Goal: Task Accomplishment & Management: Manage account settings

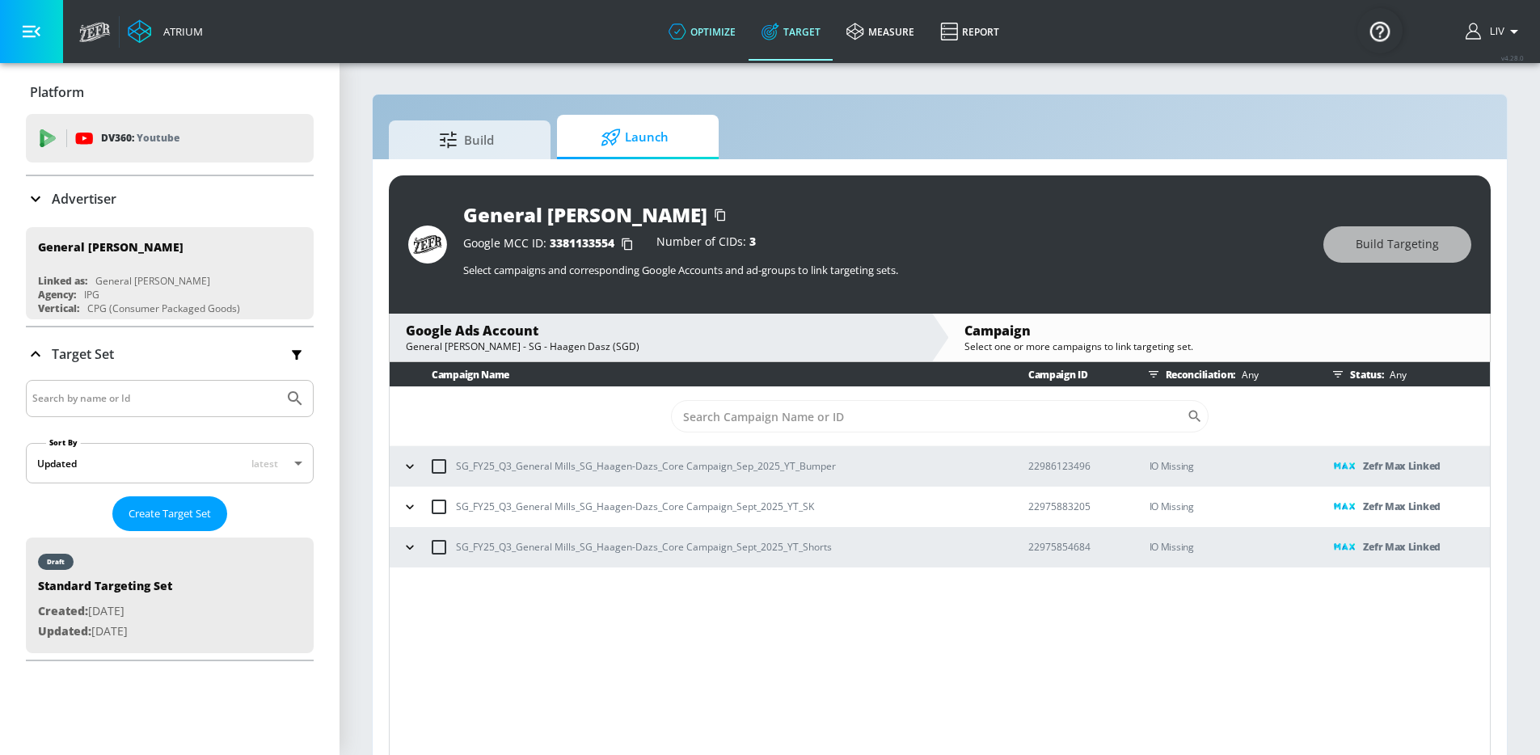
click at [707, 40] on link "optimize" at bounding box center [701, 31] width 93 height 58
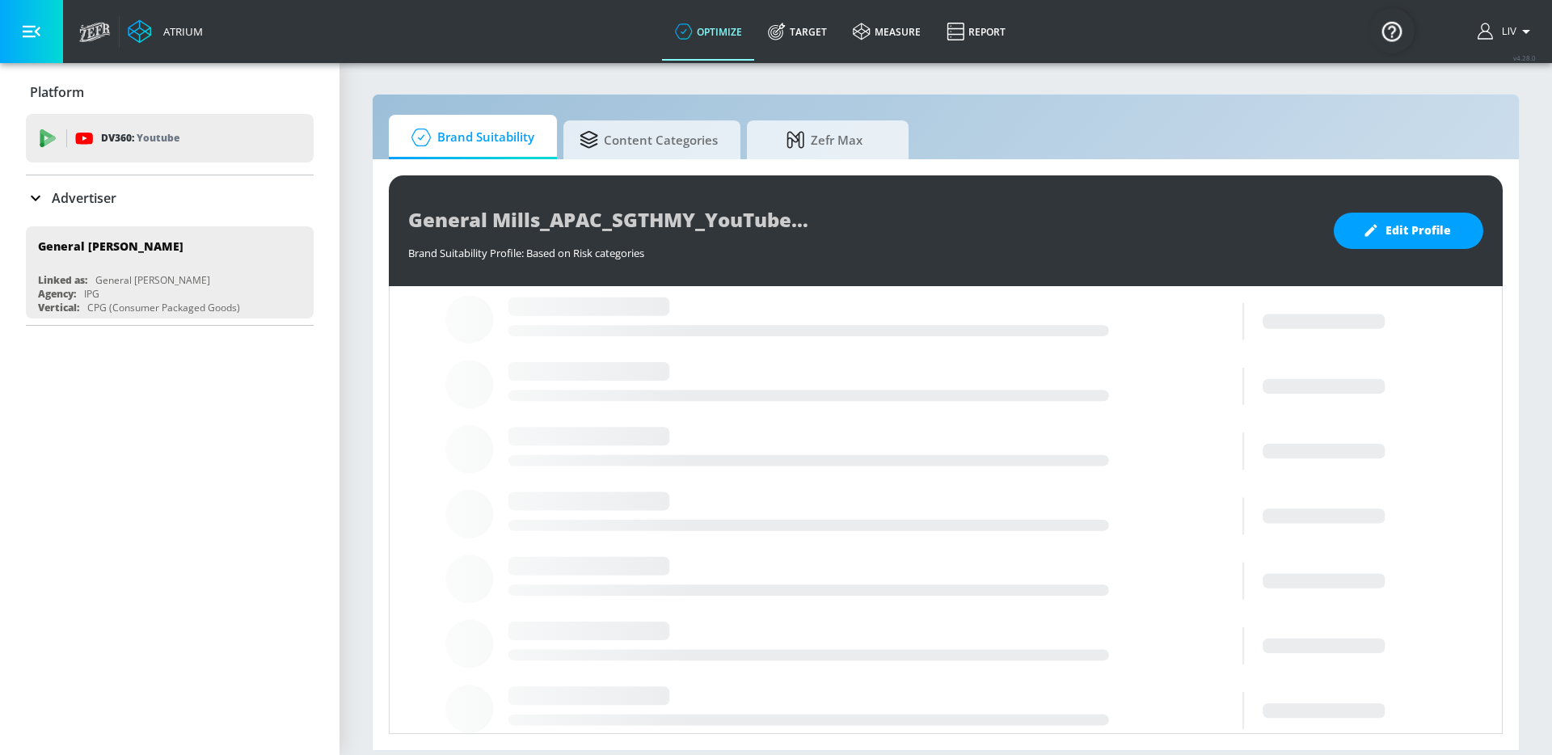
click at [156, 188] on div "Advertiser" at bounding box center [170, 197] width 288 height 19
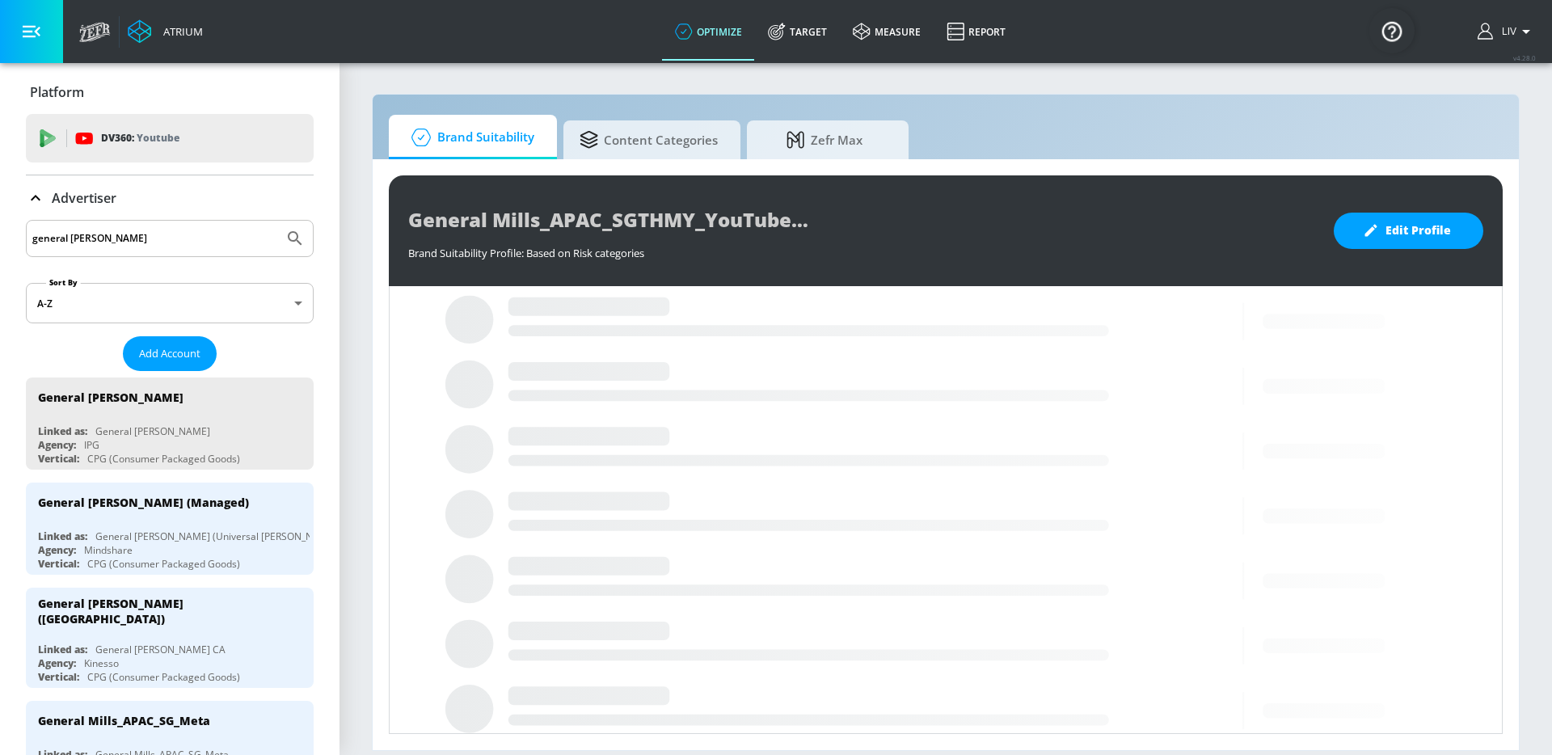
click at [163, 231] on input "general [PERSON_NAME]" at bounding box center [154, 238] width 245 height 21
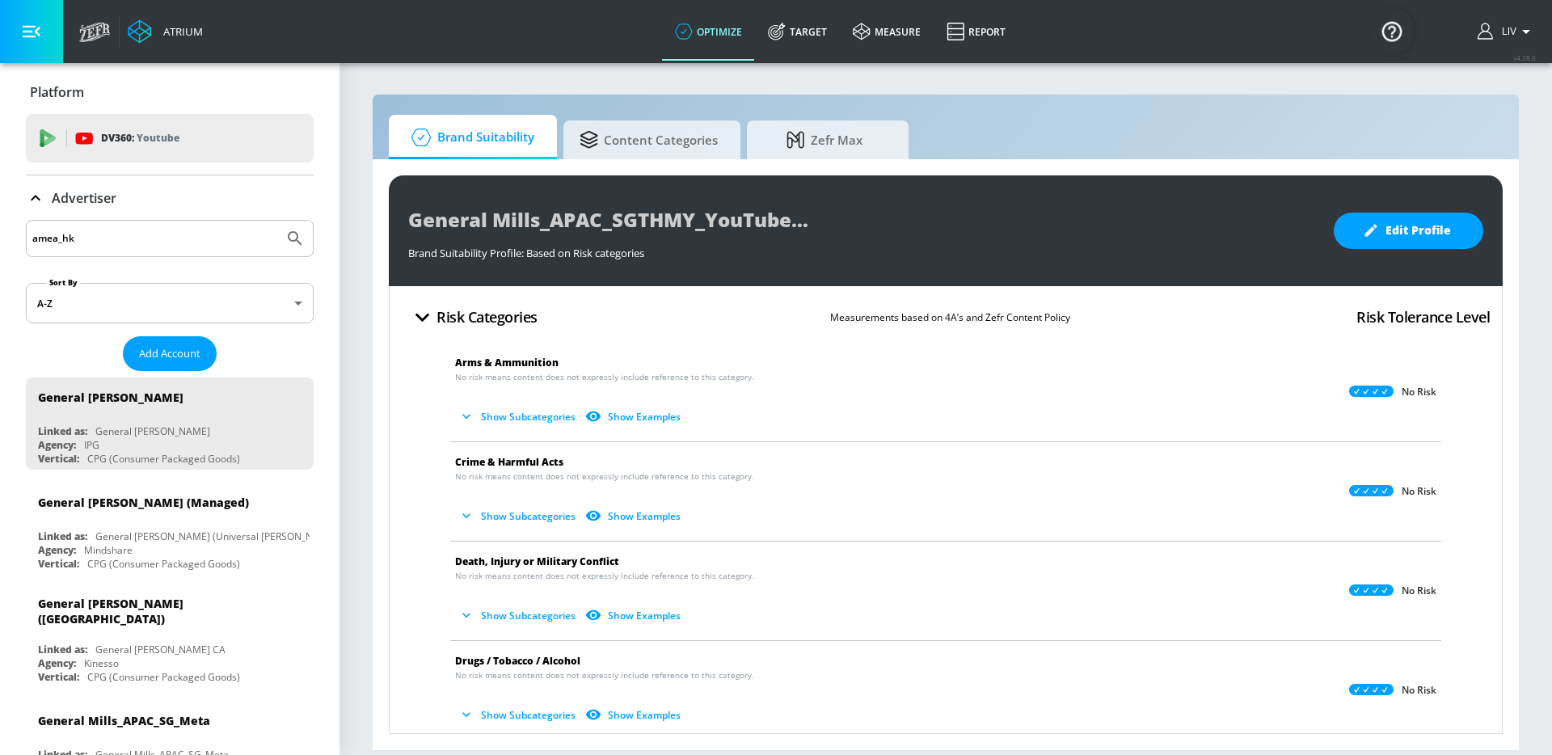
type input "amea_hk"
click at [277, 221] on button "Submit Search" at bounding box center [295, 239] width 36 height 36
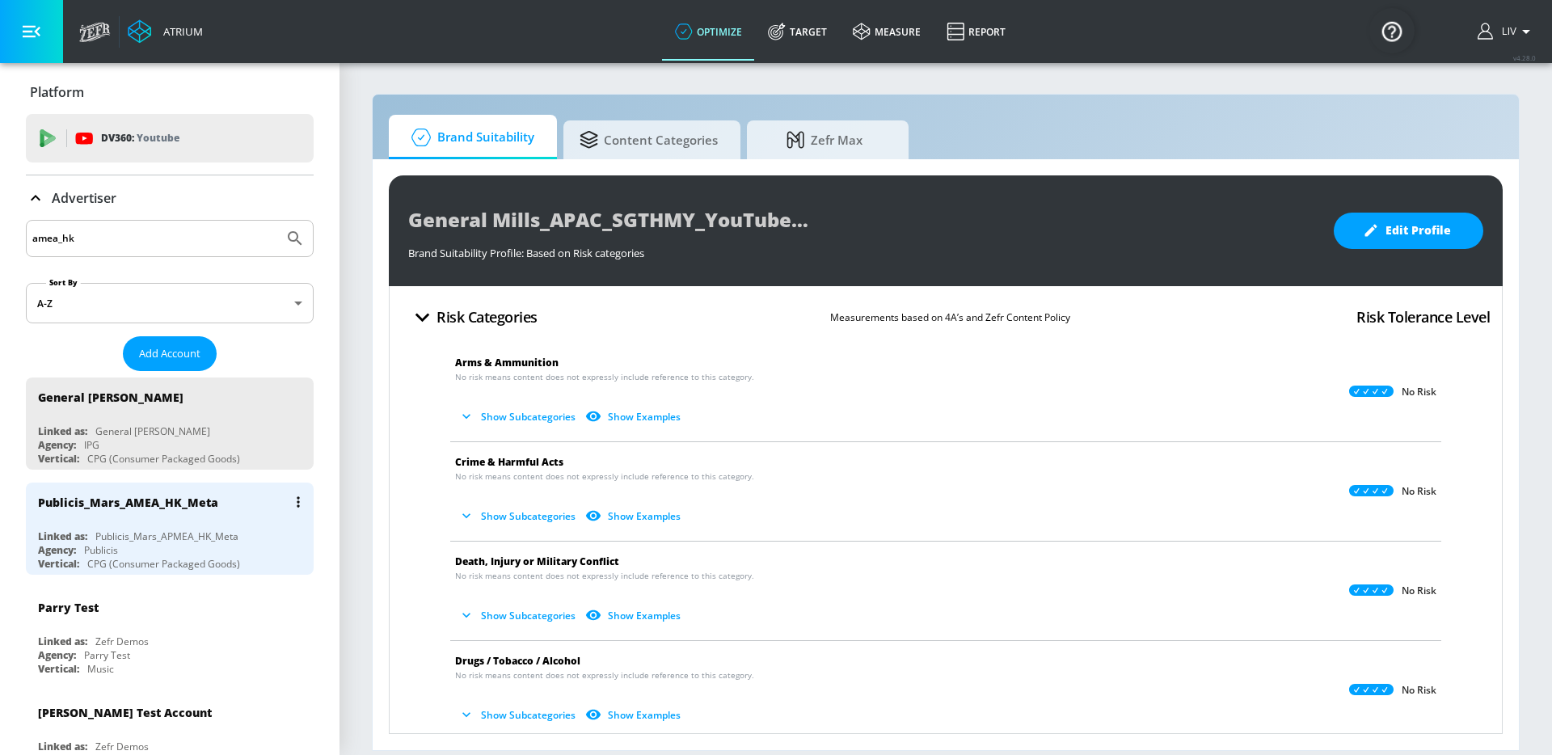
click at [229, 512] on div "Publicis_Mars_AMEA_HK_Meta" at bounding box center [174, 502] width 272 height 39
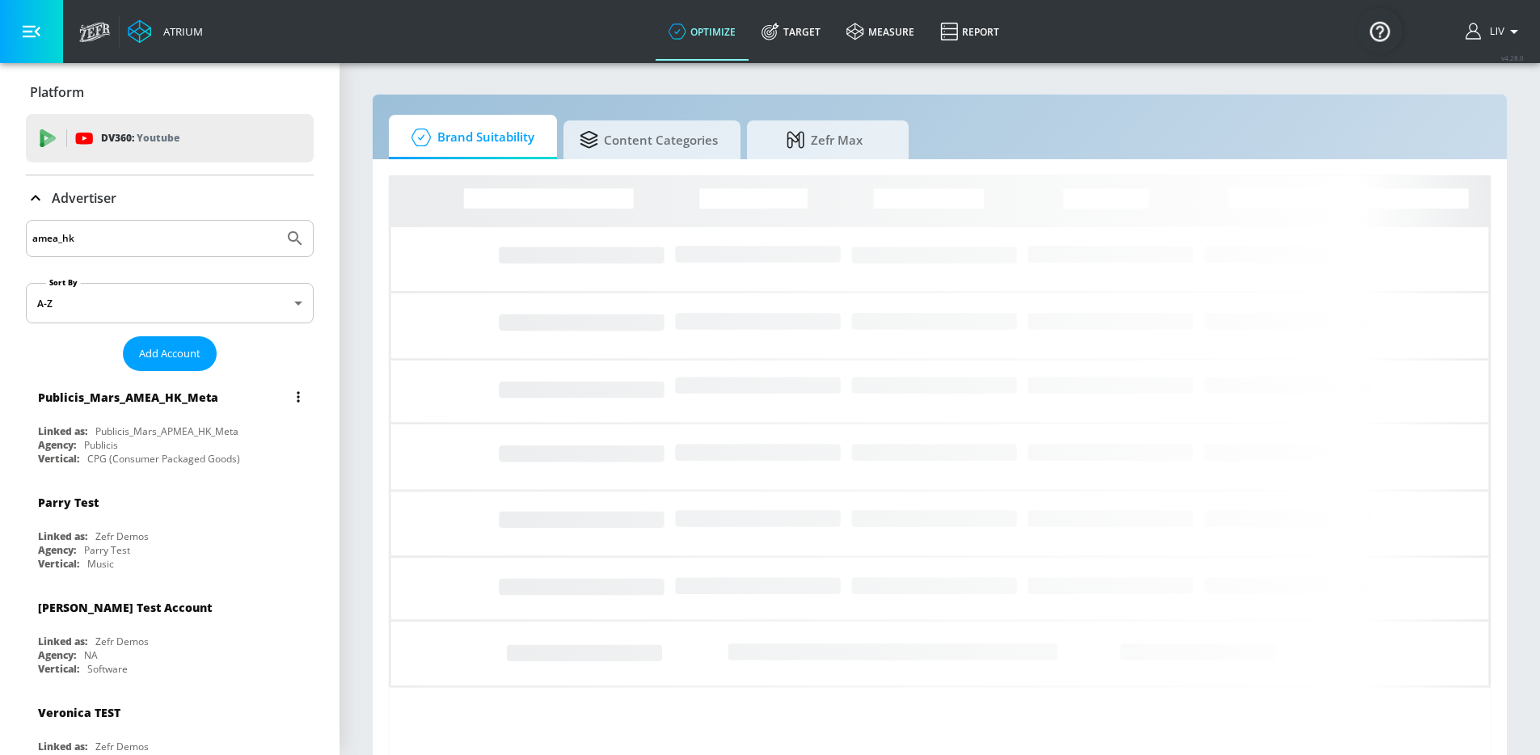
click at [234, 435] on div "Publicis_Mars_APMEA_HK_Meta" at bounding box center [166, 431] width 143 height 14
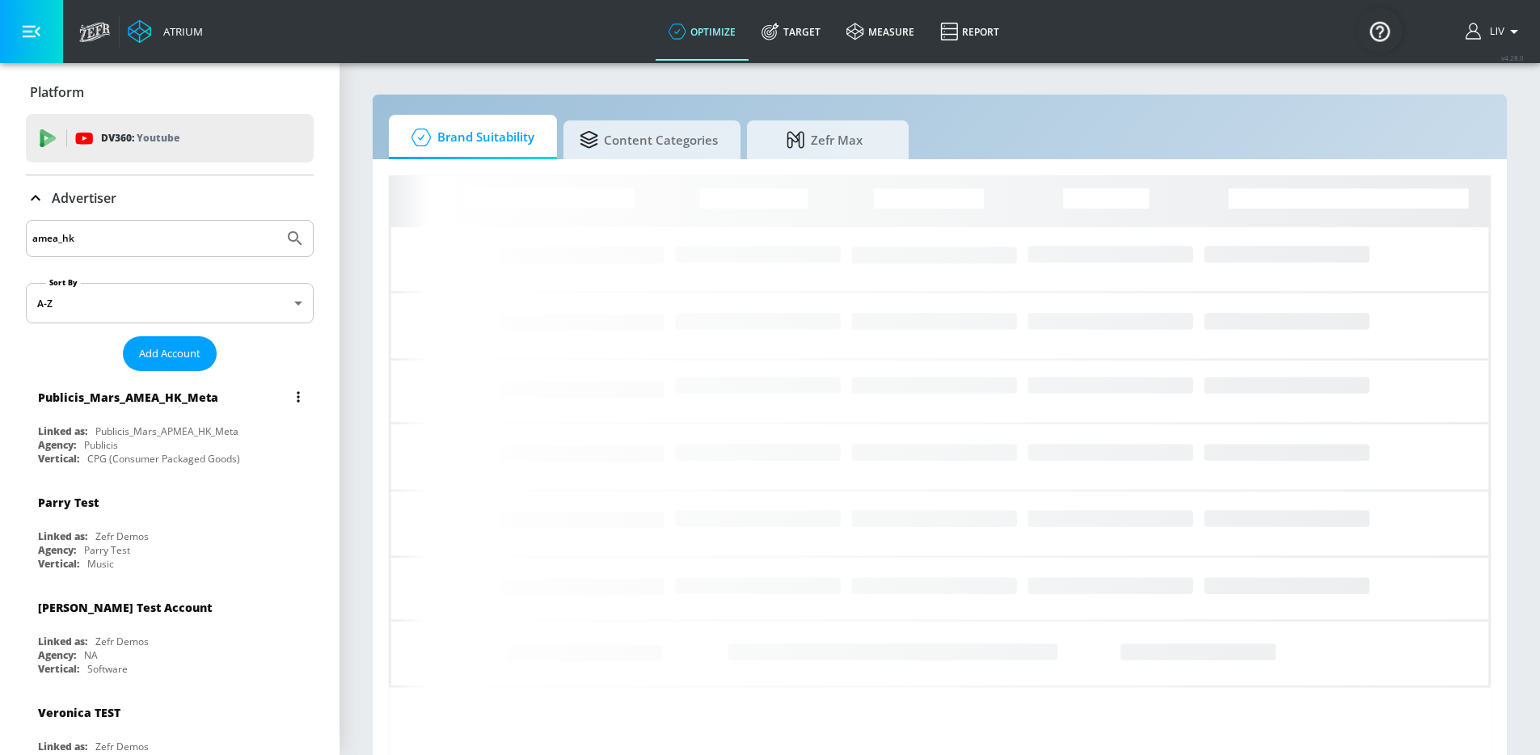
click at [287, 394] on button "list of Advertiser" at bounding box center [298, 397] width 23 height 23
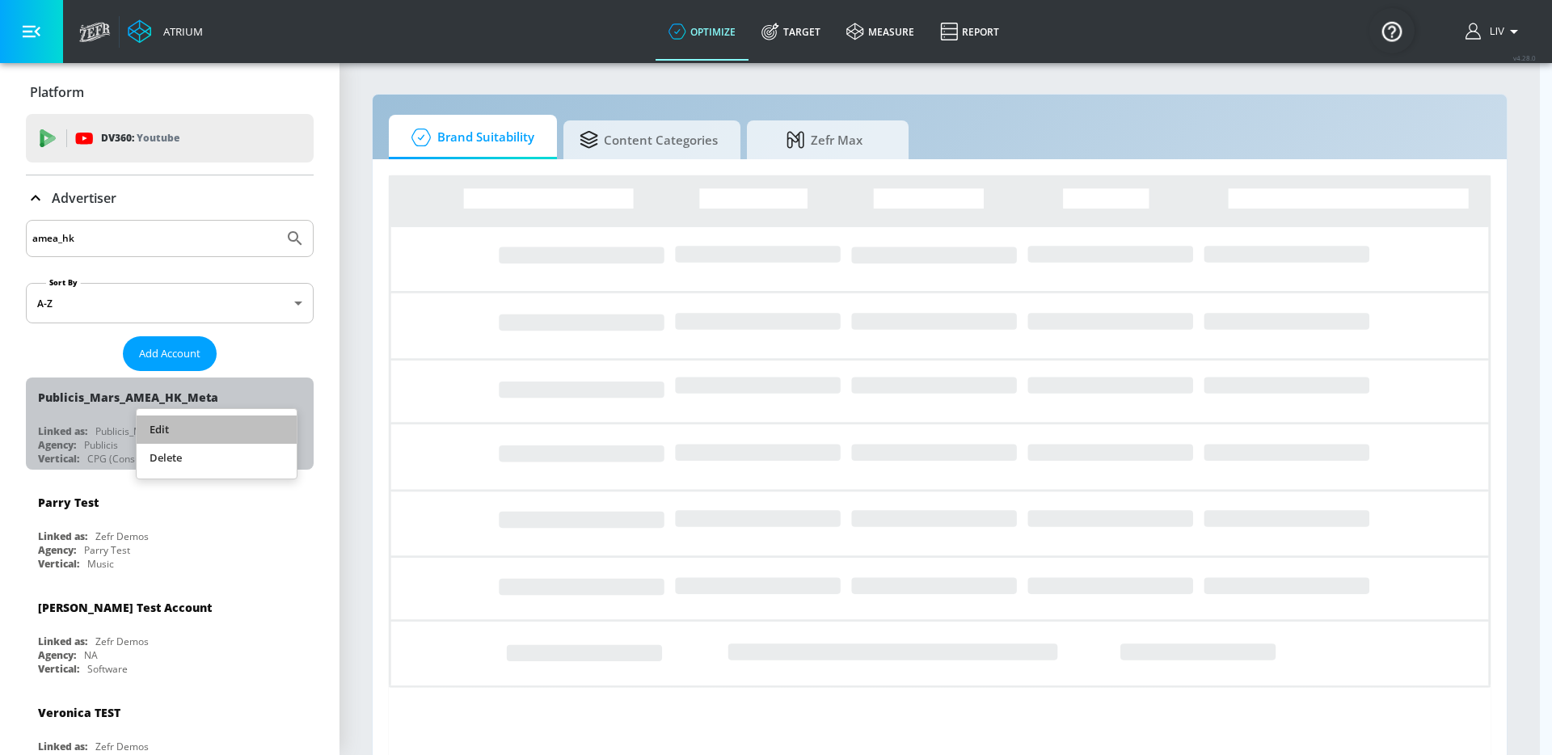
click at [256, 418] on li "Edit" at bounding box center [217, 429] width 160 height 28
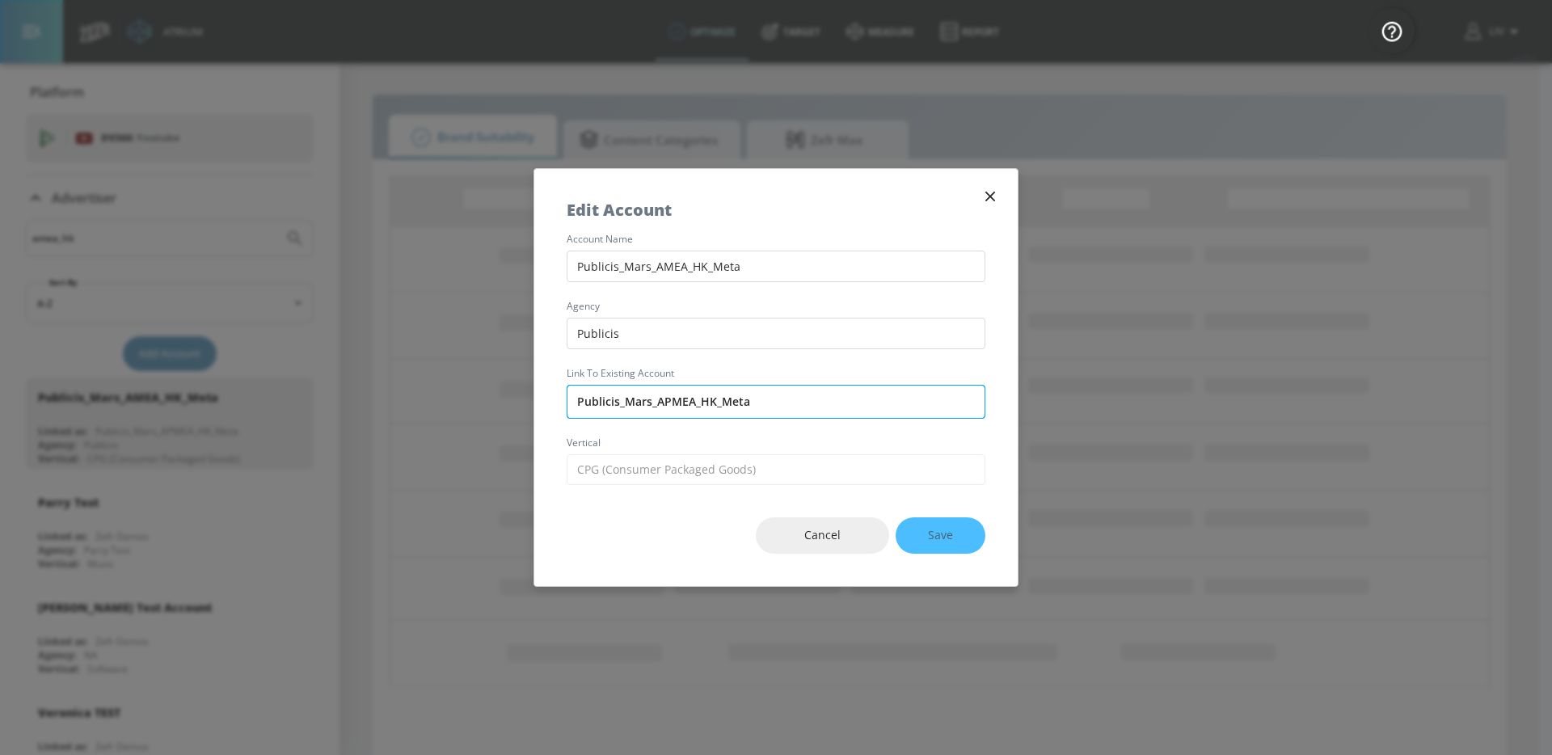
click at [692, 405] on input "Publicis_Mars_APMEA_HK_Meta" at bounding box center [776, 402] width 419 height 34
click at [863, 192] on icon "button" at bounding box center [990, 197] width 18 height 18
